Goal: Information Seeking & Learning: Learn about a topic

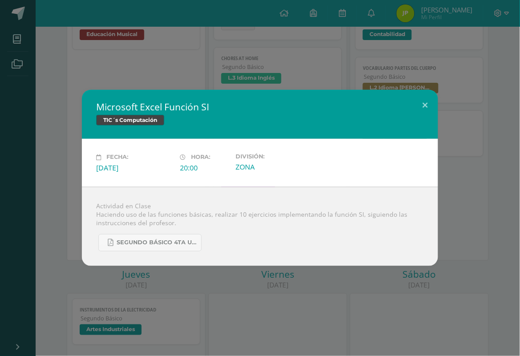
scroll to position [167, 0]
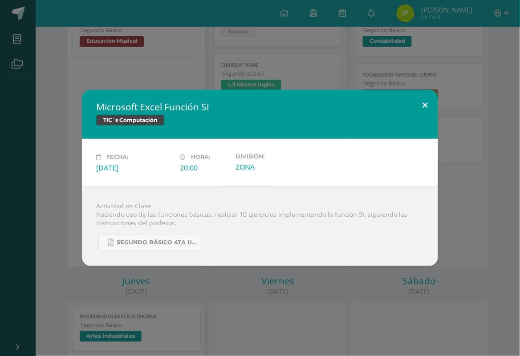
click at [427, 102] on button at bounding box center [425, 105] width 25 height 30
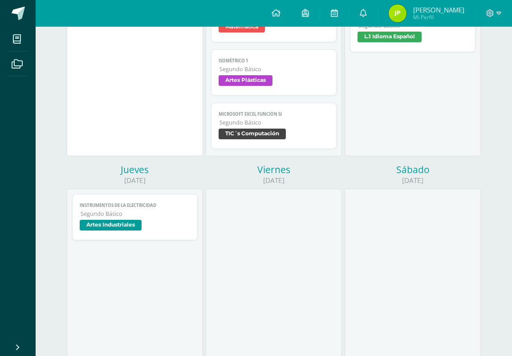
scroll to position [126, 0]
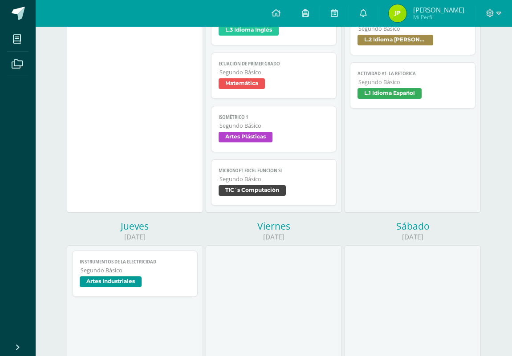
scroll to position [223, 0]
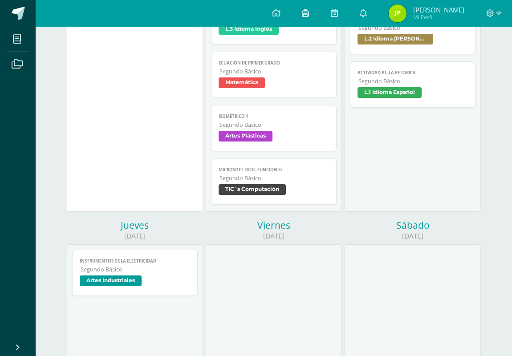
click at [228, 173] on span "Microsoft Excel Función SI" at bounding box center [274, 170] width 110 height 6
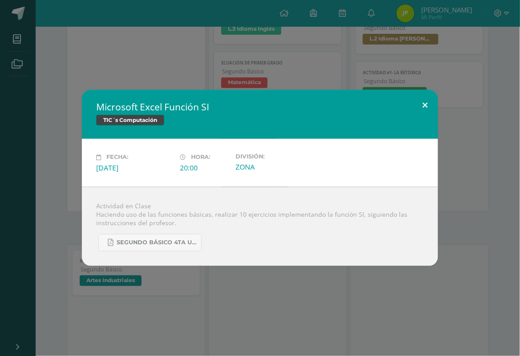
click at [419, 104] on button at bounding box center [425, 105] width 25 height 30
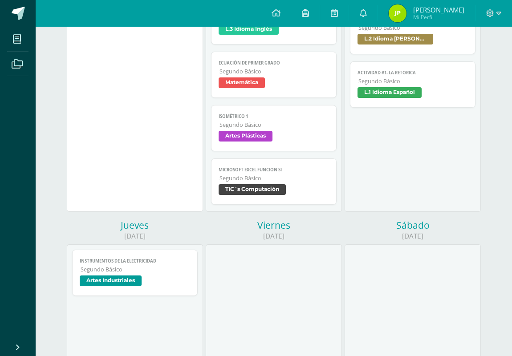
click at [282, 129] on span "Segundo Básico" at bounding box center [274, 125] width 109 height 8
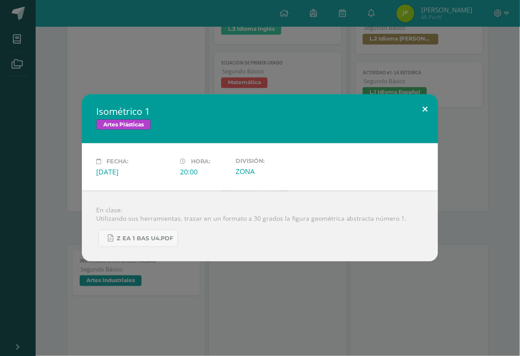
click at [430, 114] on button at bounding box center [425, 109] width 25 height 30
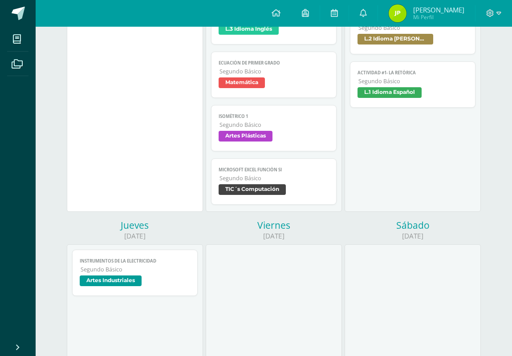
click at [288, 77] on link "Ecuación de primer grado Segundo Básico Matemática" at bounding box center [273, 75] width 125 height 46
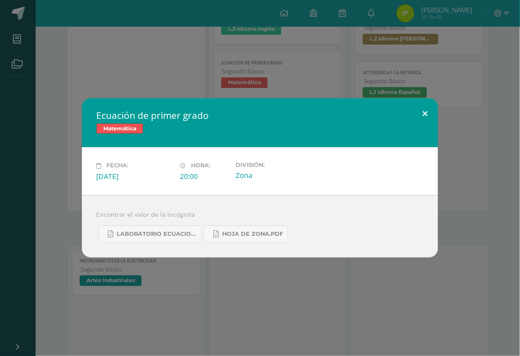
click at [423, 111] on button at bounding box center [425, 113] width 25 height 30
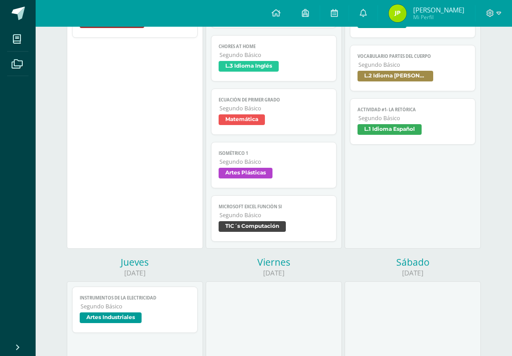
scroll to position [167, 0]
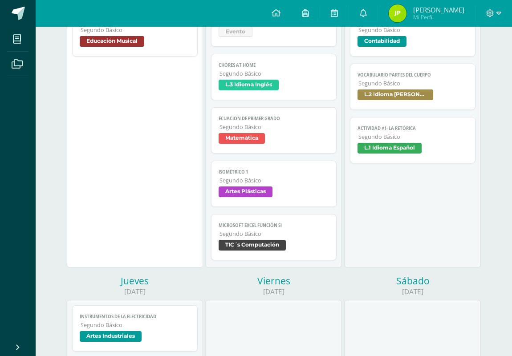
click at [286, 86] on span "L.3 Idioma Inglés" at bounding box center [274, 86] width 110 height 13
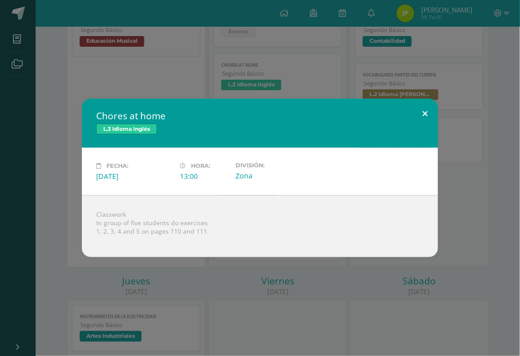
click at [425, 117] on button at bounding box center [425, 114] width 25 height 30
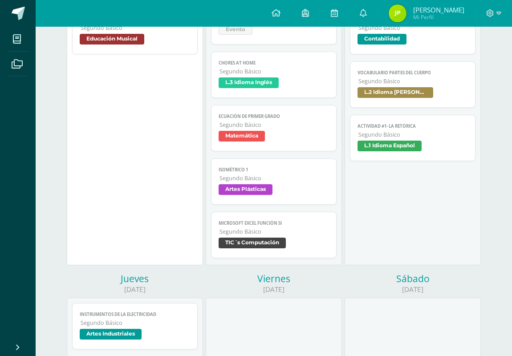
scroll to position [111, 0]
